Goal: Task Accomplishment & Management: Use online tool/utility

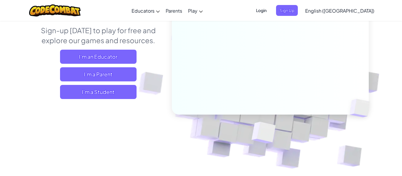
scroll to position [78, 0]
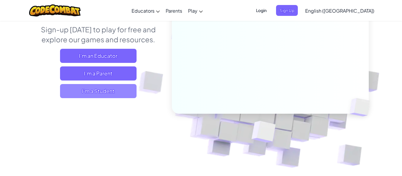
click at [120, 96] on span "I'm a Student" at bounding box center [98, 91] width 77 height 14
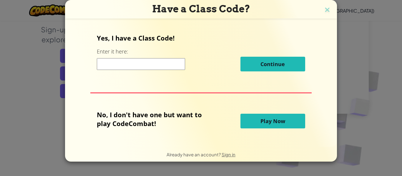
click at [109, 96] on div "Yes, I have a Class Code! Enter it here: Continue No, I don't have one but want…" at bounding box center [201, 82] width 260 height 115
click at [292, 128] on button "Play Now" at bounding box center [273, 121] width 65 height 15
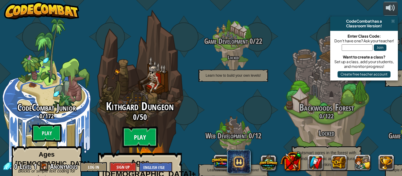
click at [144, 127] on btn "Play" at bounding box center [140, 137] width 35 height 21
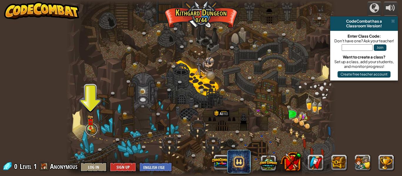
click at [94, 127] on link at bounding box center [92, 130] width 12 height 12
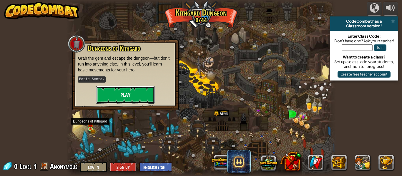
click at [138, 98] on button "Play" at bounding box center [125, 95] width 59 height 18
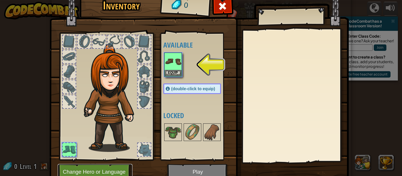
click at [107, 176] on button "Change Hero or Language" at bounding box center [95, 172] width 75 height 16
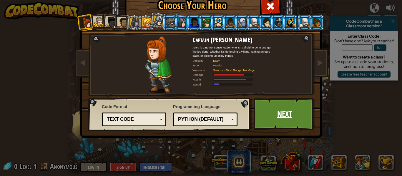
click at [285, 122] on link "Next" at bounding box center [285, 114] width 62 height 32
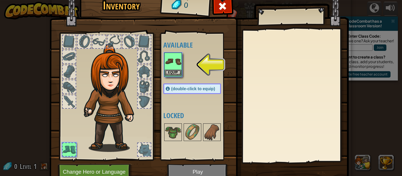
click at [179, 61] on img at bounding box center [173, 61] width 16 height 16
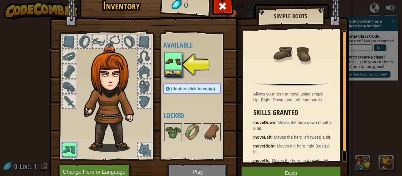
click at [177, 60] on img at bounding box center [173, 61] width 16 height 16
click at [167, 65] on img at bounding box center [173, 61] width 16 height 16
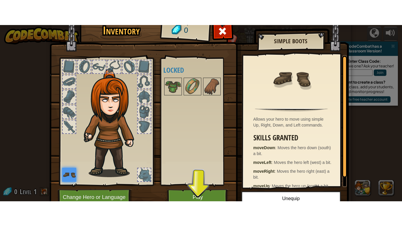
scroll to position [14, 0]
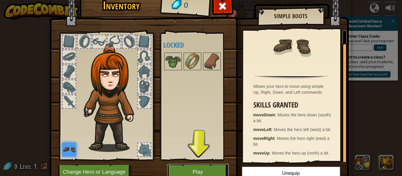
click at [211, 173] on button "Play" at bounding box center [198, 172] width 62 height 16
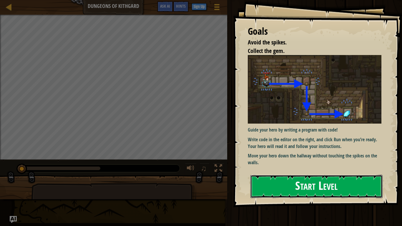
click at [354, 176] on button "Start Level" at bounding box center [317, 186] width 132 height 23
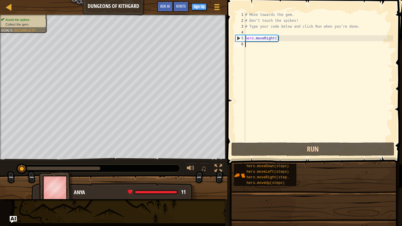
click at [351, 176] on div "hero.moveDown(steps) hero.moveLeft(steps) hero.moveRight(steps) hero.moveUp(ste…" at bounding box center [316, 174] width 164 height 23
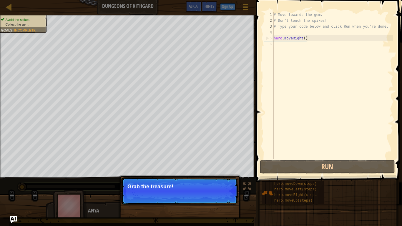
type textarea "hero.moveRight()"
click at [224, 176] on button "Continue" at bounding box center [221, 195] width 24 height 8
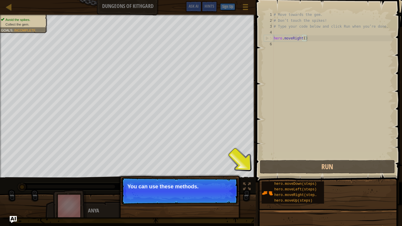
scroll to position [3, 0]
click at [319, 176] on div "hero.moveLeft(steps)" at bounding box center [296, 190] width 47 height 6
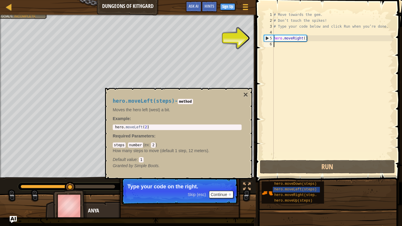
click at [305, 37] on div "# Move towards the gem. # Don’t touch the spikes! # Type your code below and cl…" at bounding box center [333, 91] width 121 height 159
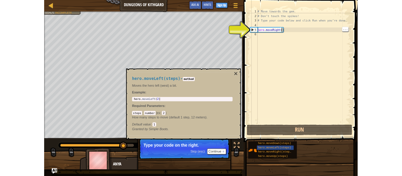
scroll to position [3, 5]
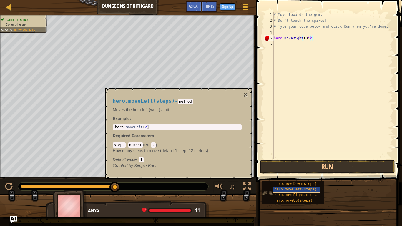
type textarea "hero.moveRight(0ik)"
click at [305, 176] on span "hero.moveRight(steps)" at bounding box center [297, 195] width 44 height 4
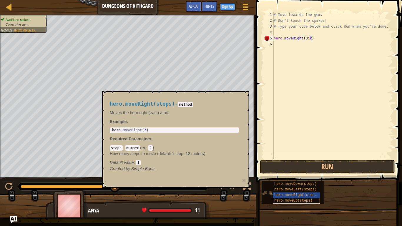
click at [304, 176] on span "hero.moveUp(steps)" at bounding box center [294, 201] width 38 height 4
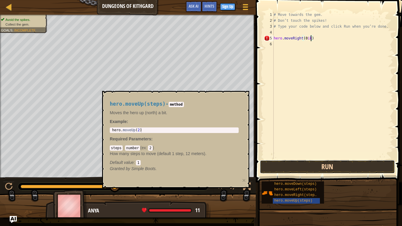
click at [346, 171] on button "Run" at bounding box center [327, 167] width 135 height 14
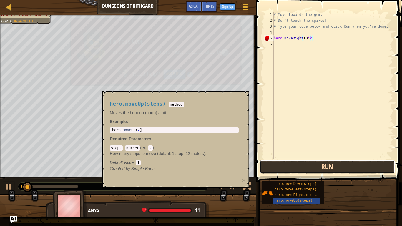
click at [352, 167] on button "Run" at bounding box center [327, 167] width 135 height 14
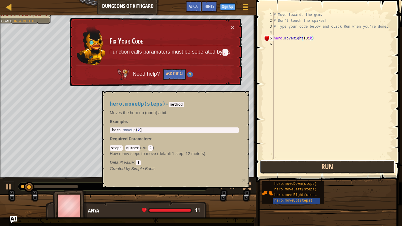
click at [354, 168] on button "Run" at bounding box center [327, 167] width 135 height 14
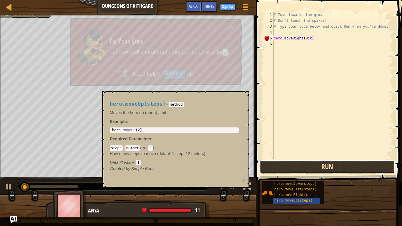
click at [365, 164] on button "Run" at bounding box center [327, 167] width 135 height 14
click at [363, 171] on button "Run" at bounding box center [327, 167] width 135 height 14
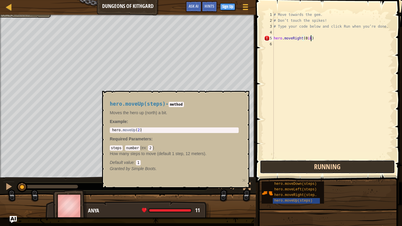
click at [366, 171] on button "Running" at bounding box center [327, 167] width 135 height 14
